Goal: Task Accomplishment & Management: Use online tool/utility

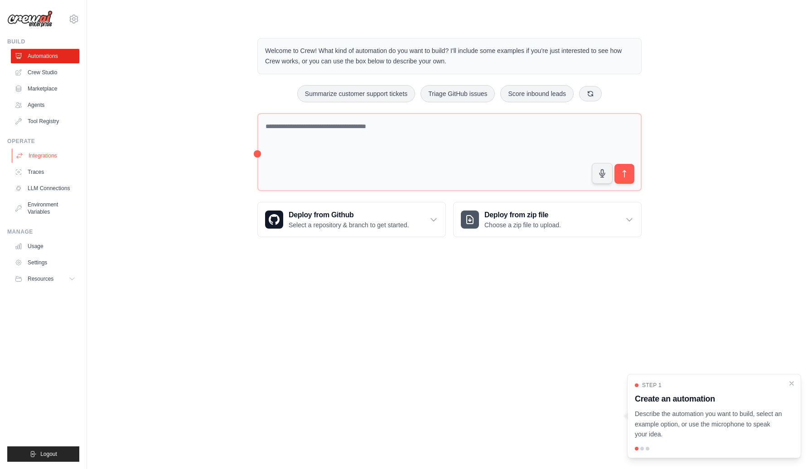
click at [47, 157] on link "Integrations" at bounding box center [46, 156] width 68 height 14
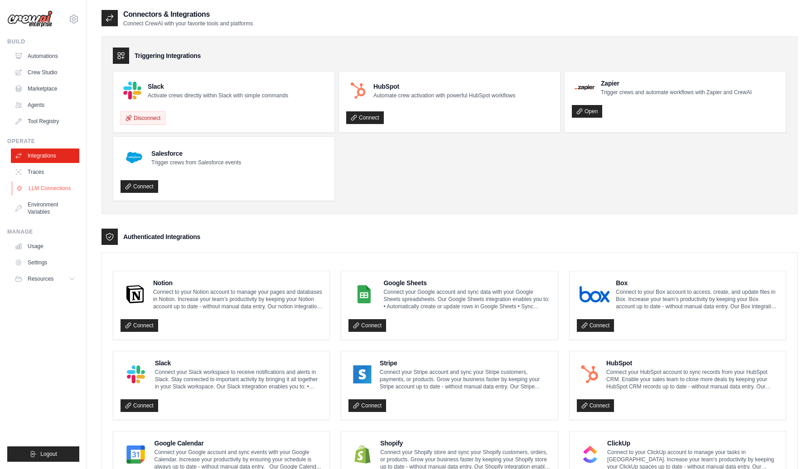
click at [45, 193] on link "LLM Connections" at bounding box center [46, 188] width 68 height 14
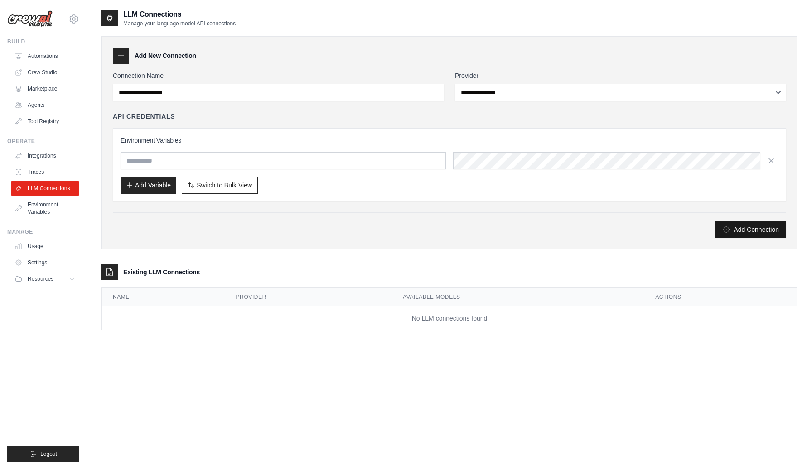
click at [730, 230] on icon "submit" at bounding box center [726, 229] width 7 height 7
click at [181, 67] on div "**********" at bounding box center [449, 142] width 696 height 213
click at [119, 55] on icon at bounding box center [120, 55] width 9 height 9
click at [123, 57] on icon at bounding box center [120, 55] width 9 height 9
click at [305, 224] on div "Add Connection" at bounding box center [449, 230] width 673 height 16
